Goal: Navigation & Orientation: Find specific page/section

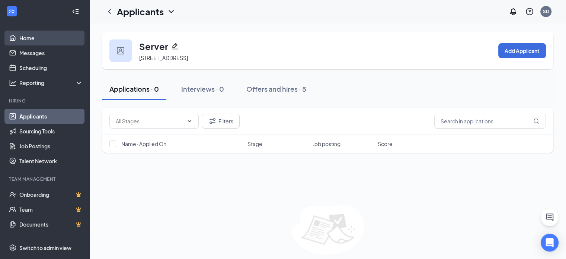
click at [24, 36] on link "Home" at bounding box center [51, 37] width 64 height 15
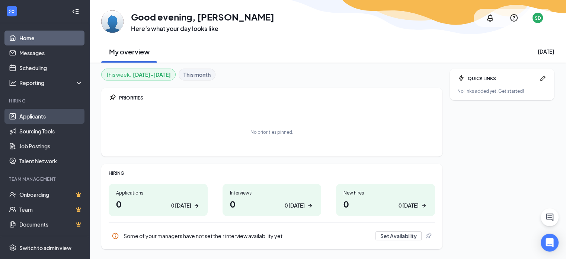
click at [35, 118] on link "Applicants" at bounding box center [51, 116] width 64 height 15
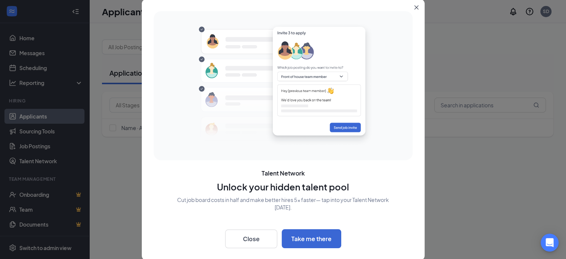
click at [416, 6] on icon "Close" at bounding box center [416, 7] width 4 height 4
